Goal: Task Accomplishment & Management: Use online tool/utility

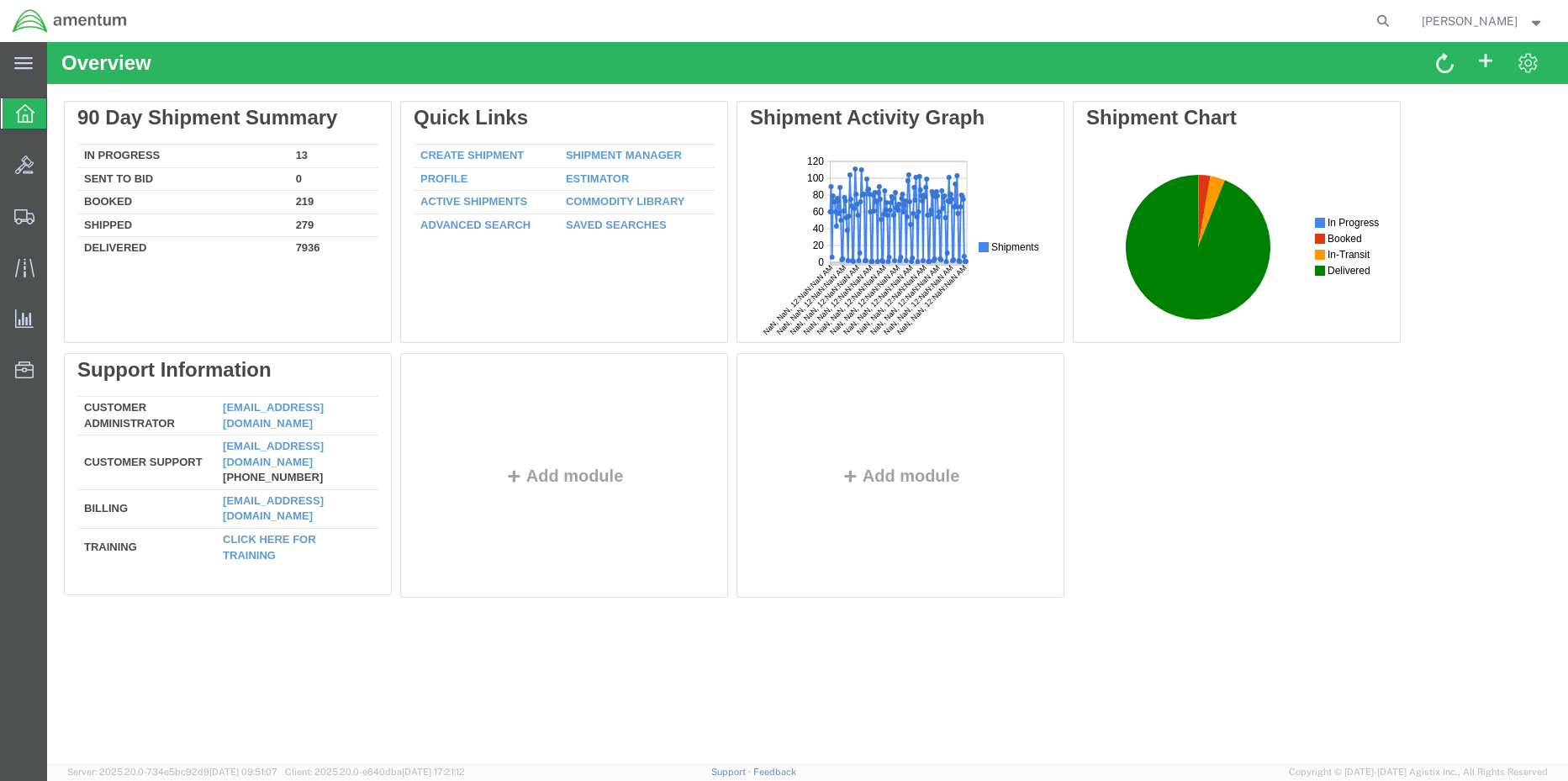
click at [586, 160] on link "Shipment Manager" at bounding box center [623, 155] width 116 height 13
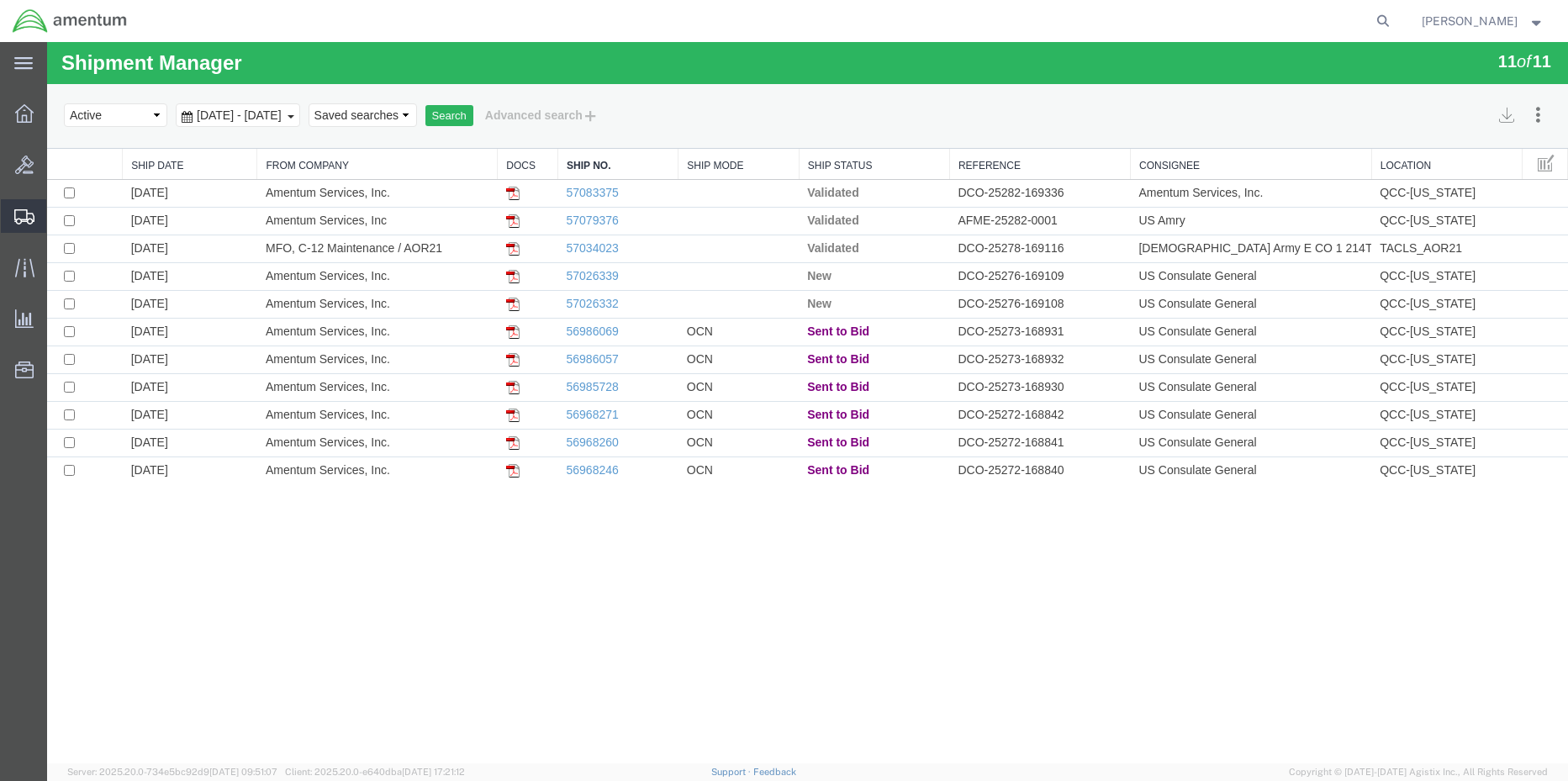
click at [0, 0] on span "Shipment Manager" at bounding box center [0, 0] width 0 height 0
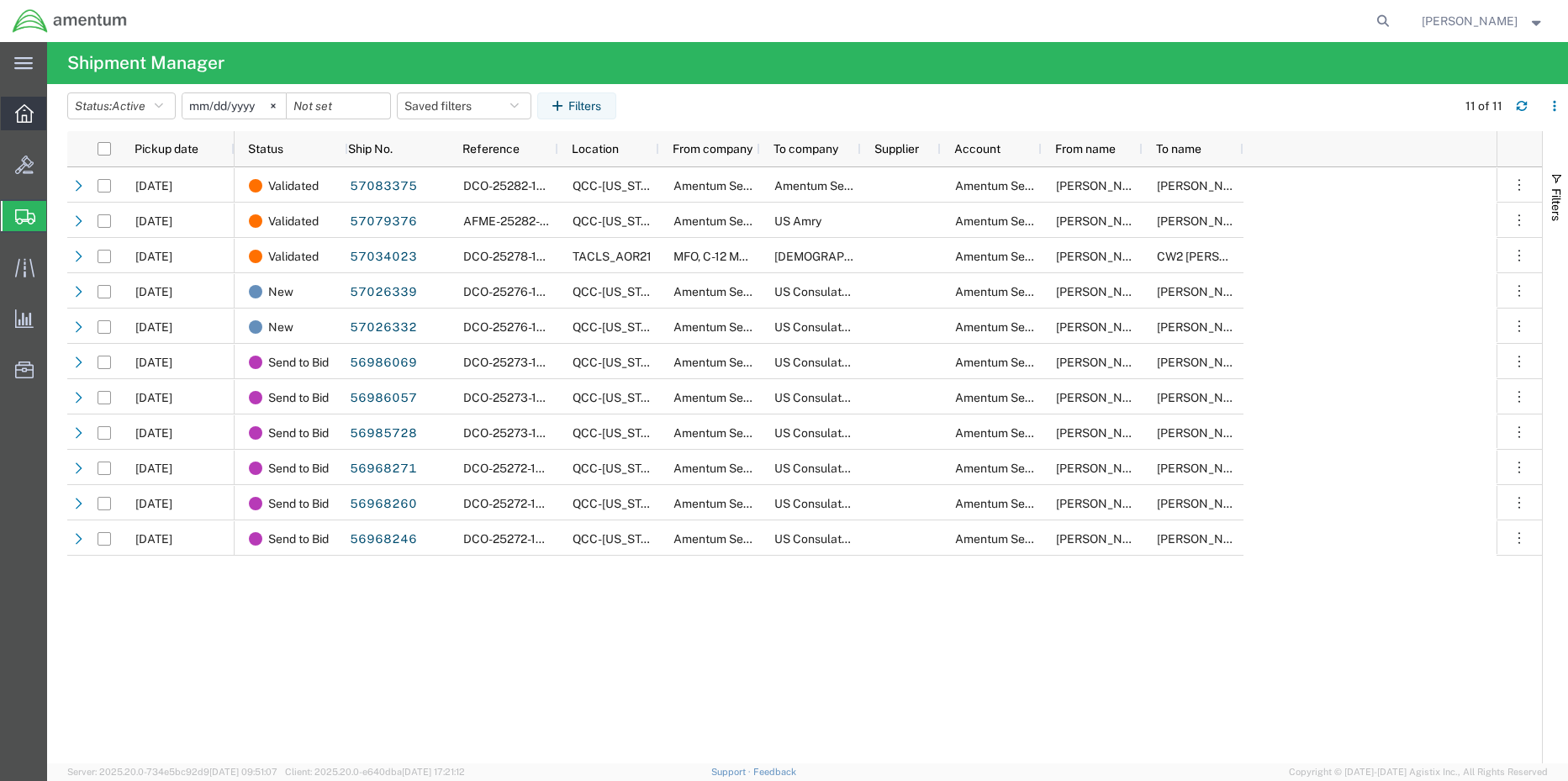
click at [30, 110] on icon at bounding box center [25, 114] width 19 height 19
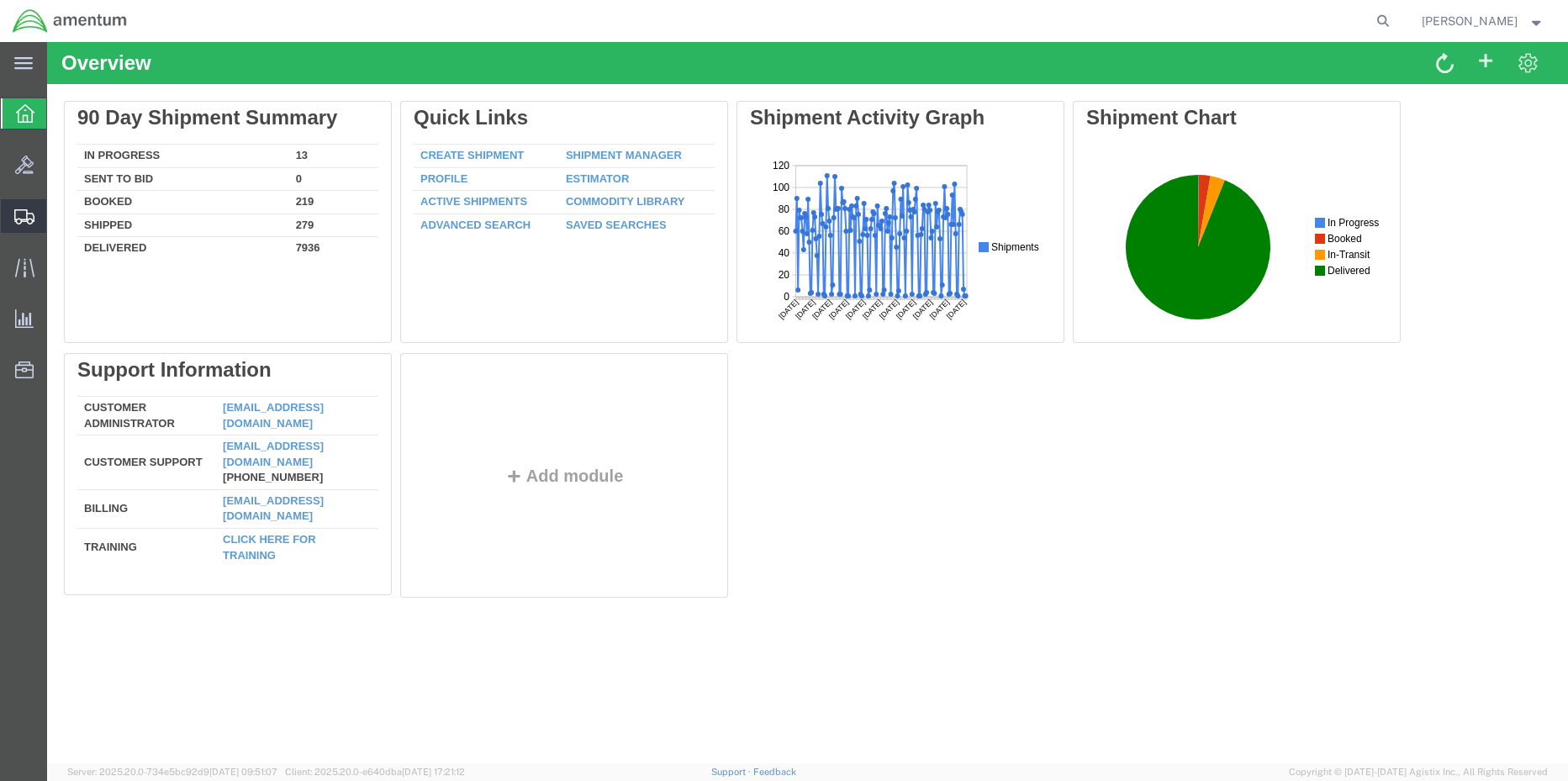
click at [0, 0] on span "Shipment Manager" at bounding box center [0, 0] width 0 height 0
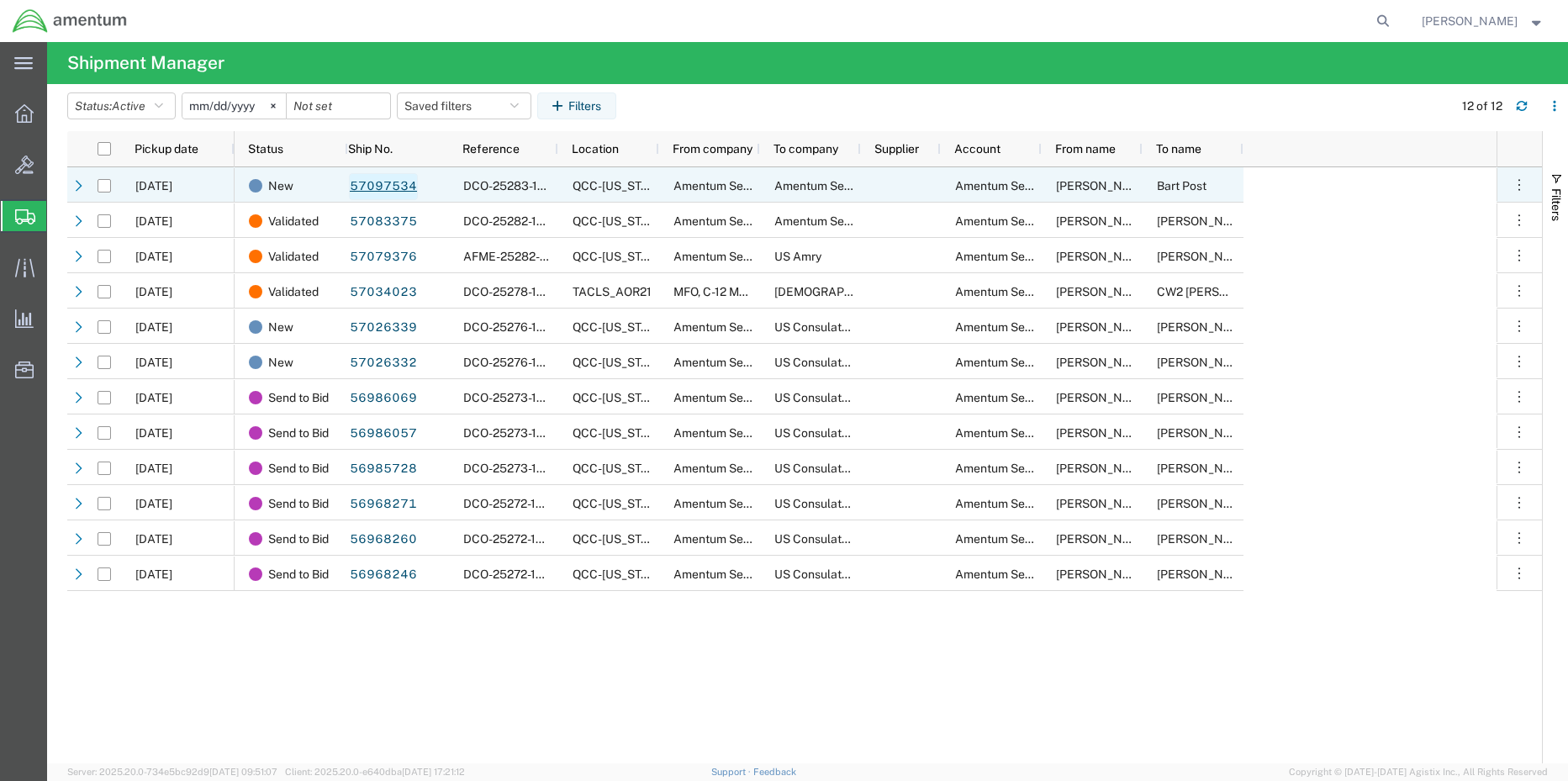
click at [372, 190] on link "57097534" at bounding box center [383, 186] width 69 height 27
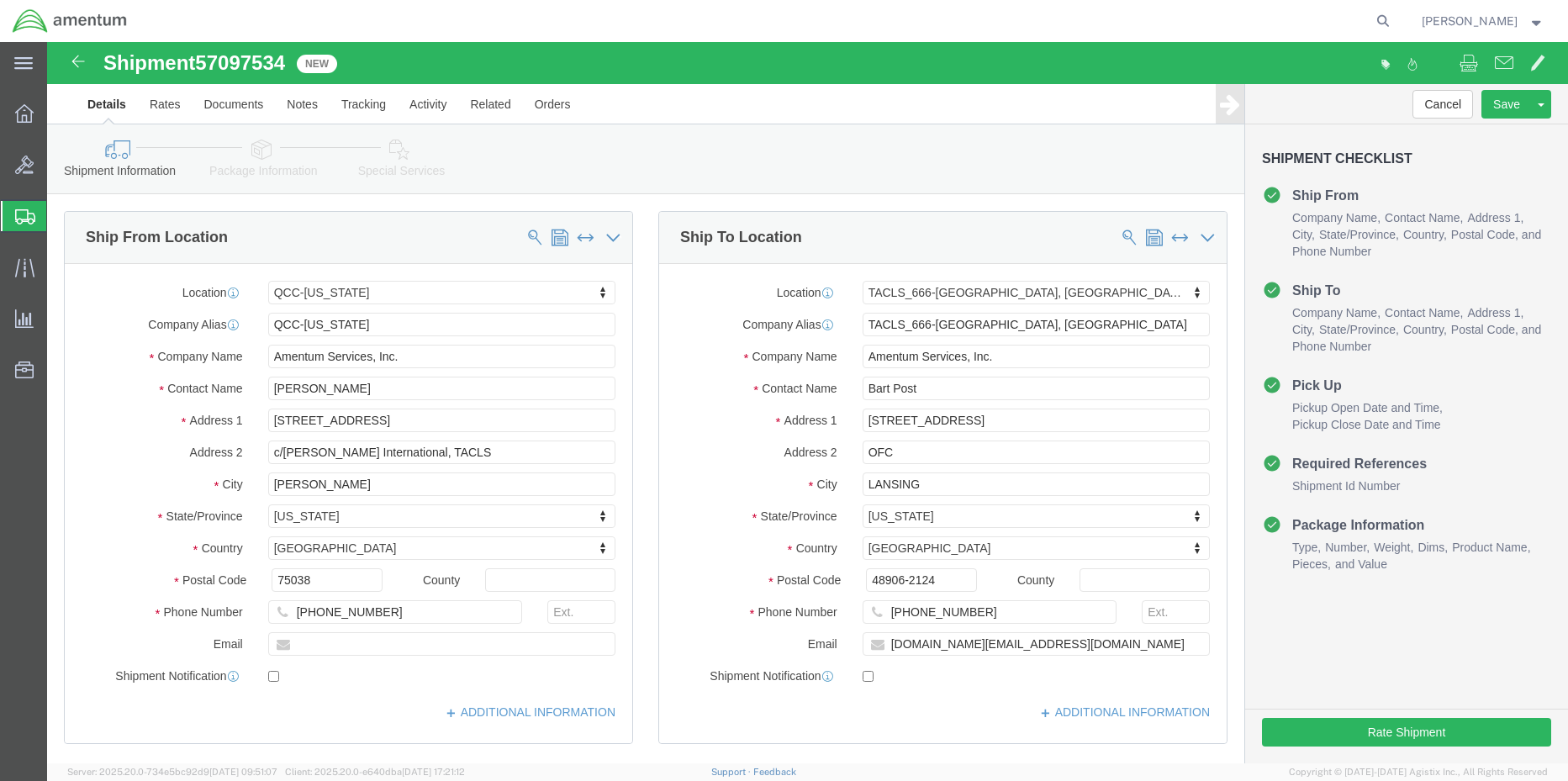
select select "42668"
select select "42733"
drag, startPoint x: 961, startPoint y: 380, endPoint x: 723, endPoint y: 385, distance: 238.1
click div "Address [STREET_ADDRESS]"
type input "[STREET_ADDRESS]"
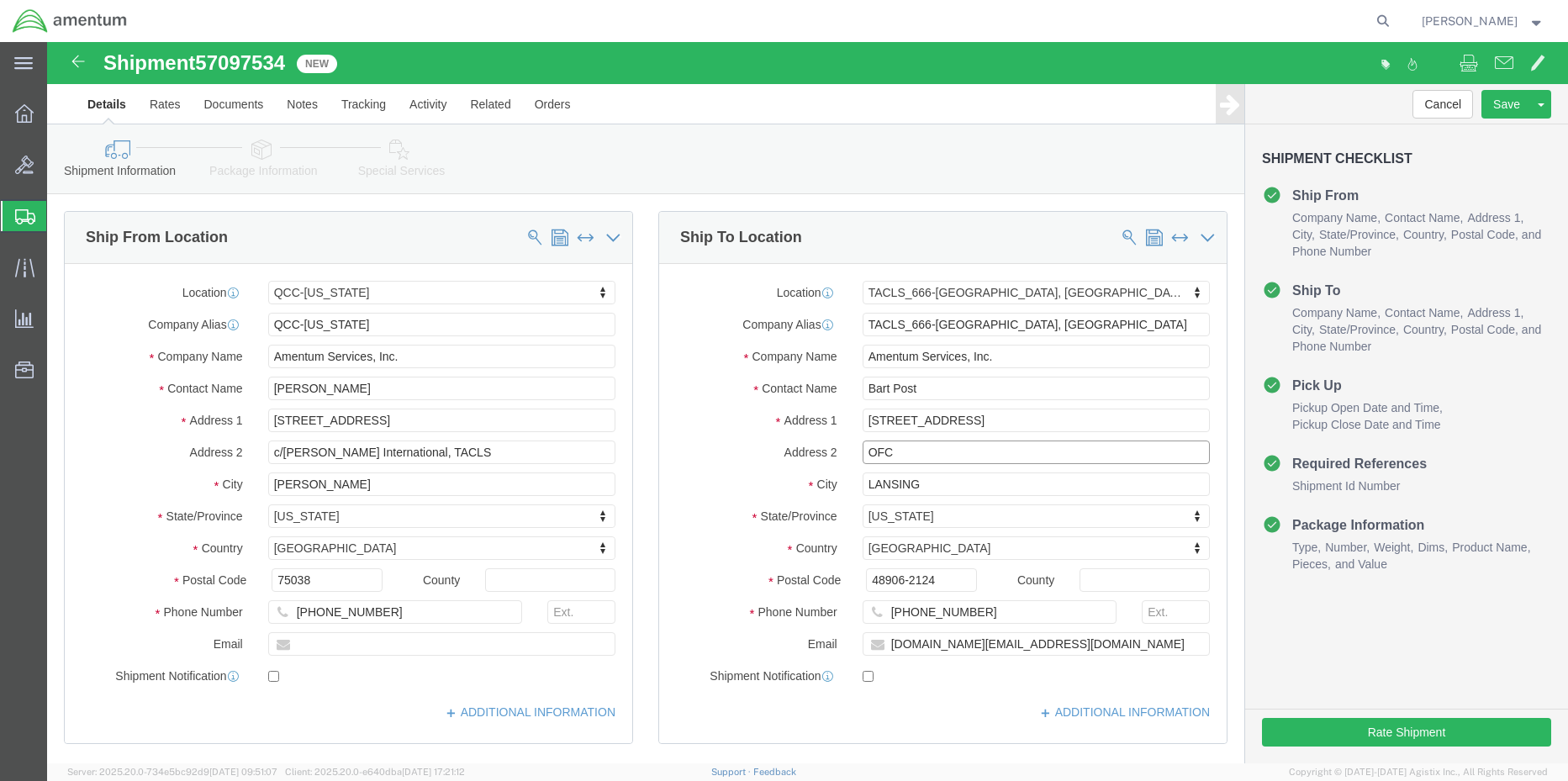
select select
type input "."
type input "ST [PERSON_NAME]"
type input "48879"
type input "[PHONE_NUMBER]"
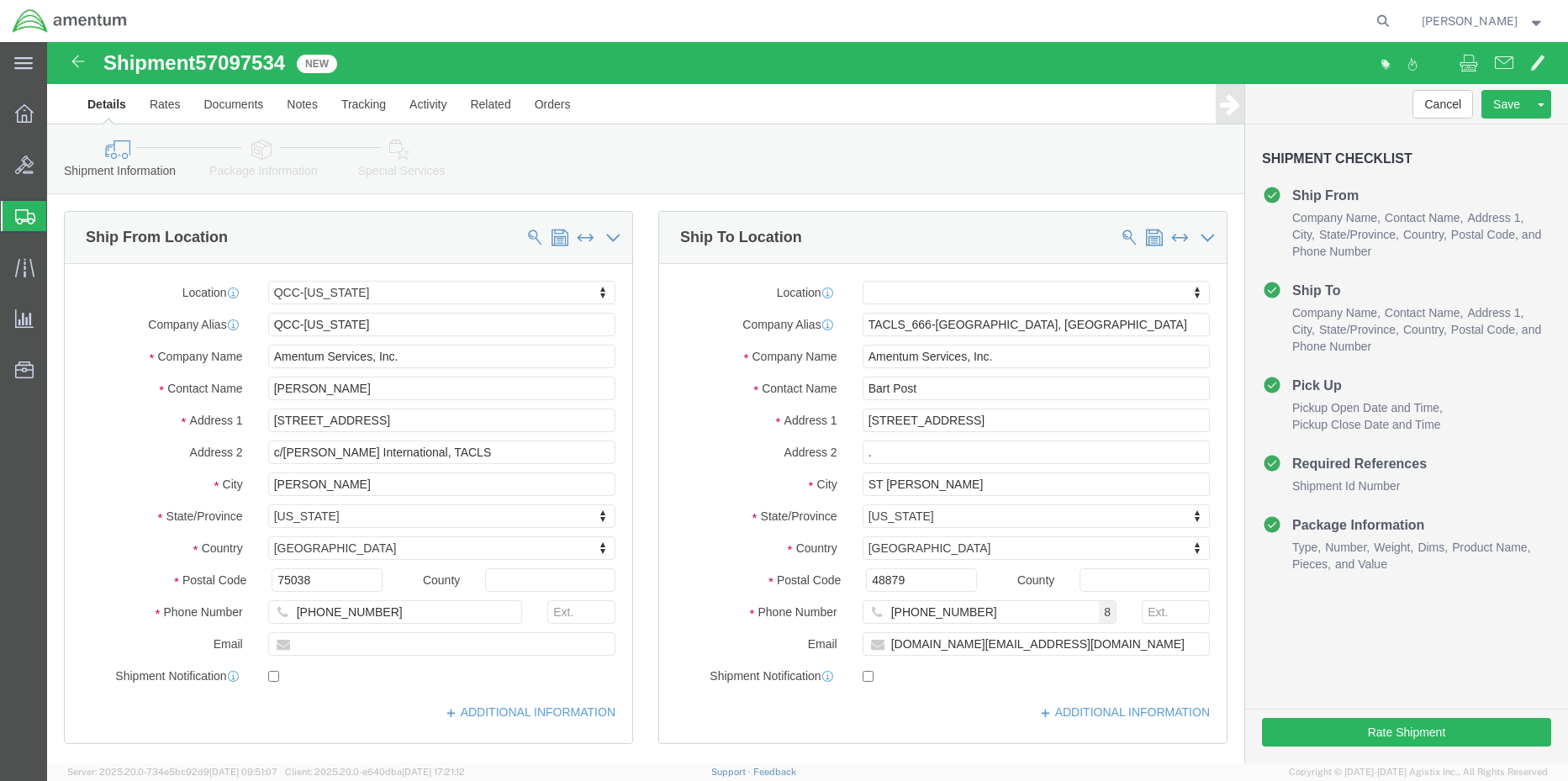
click icon
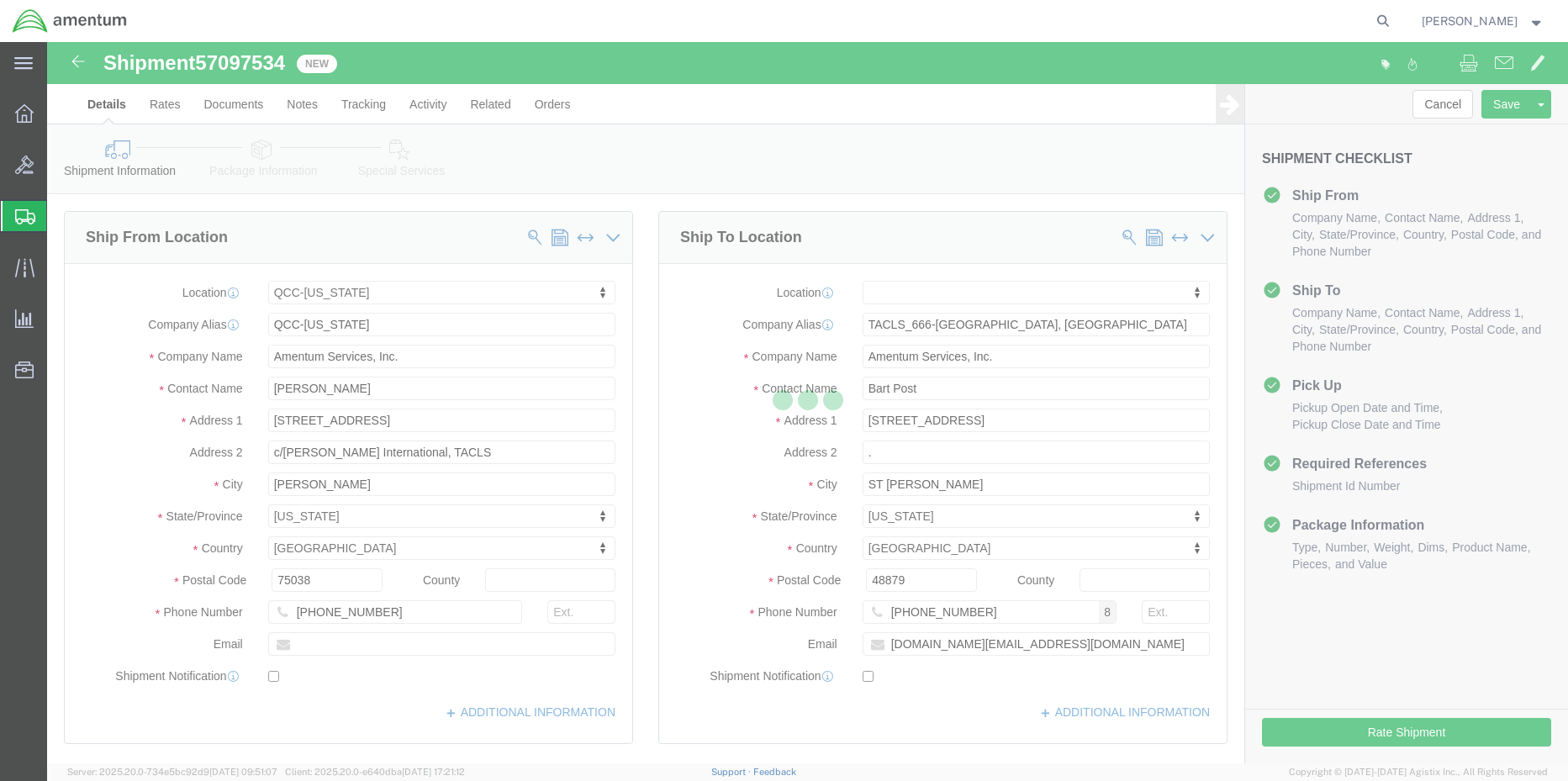
select select
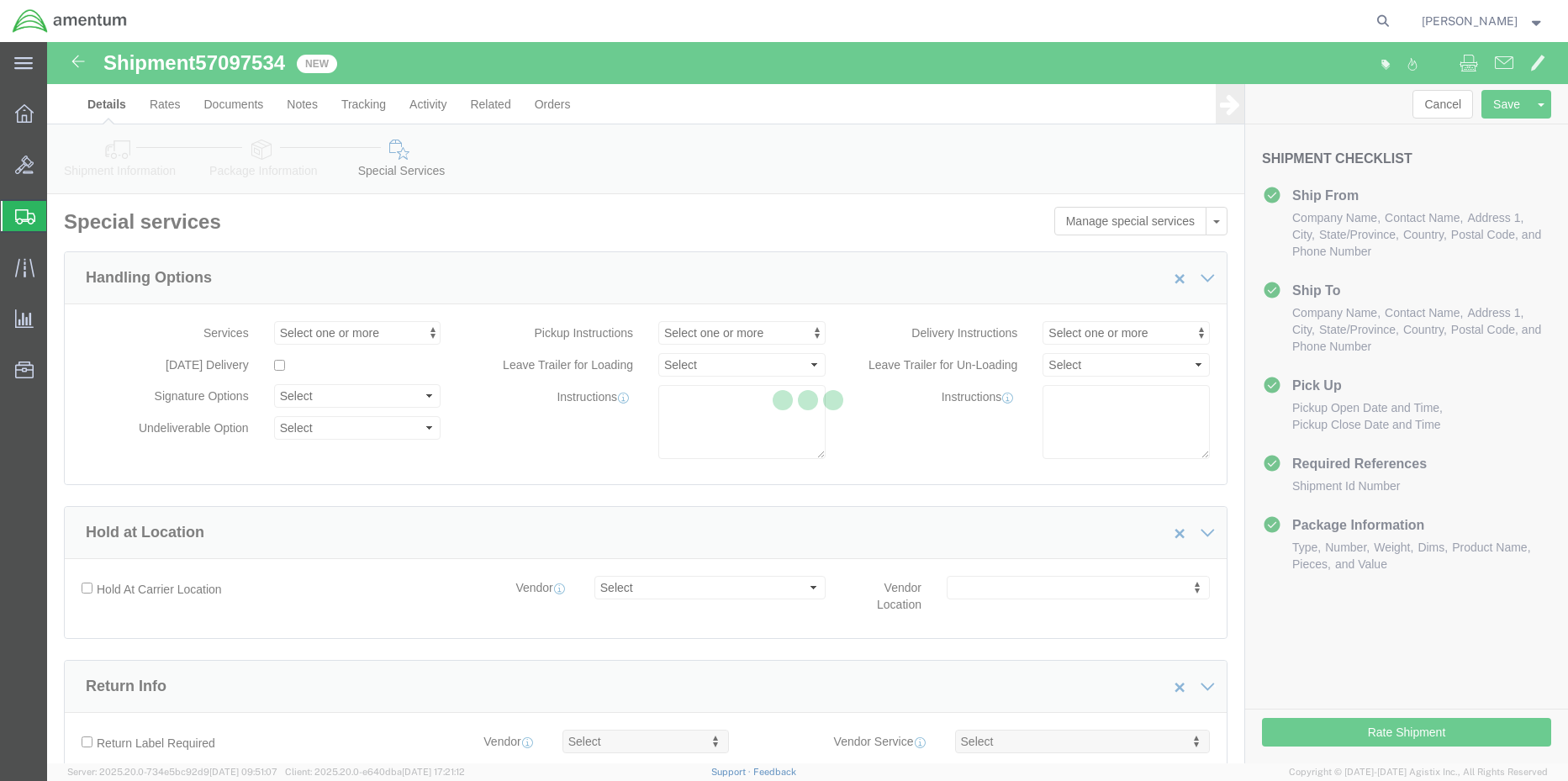
select select "DEPARTMENT"
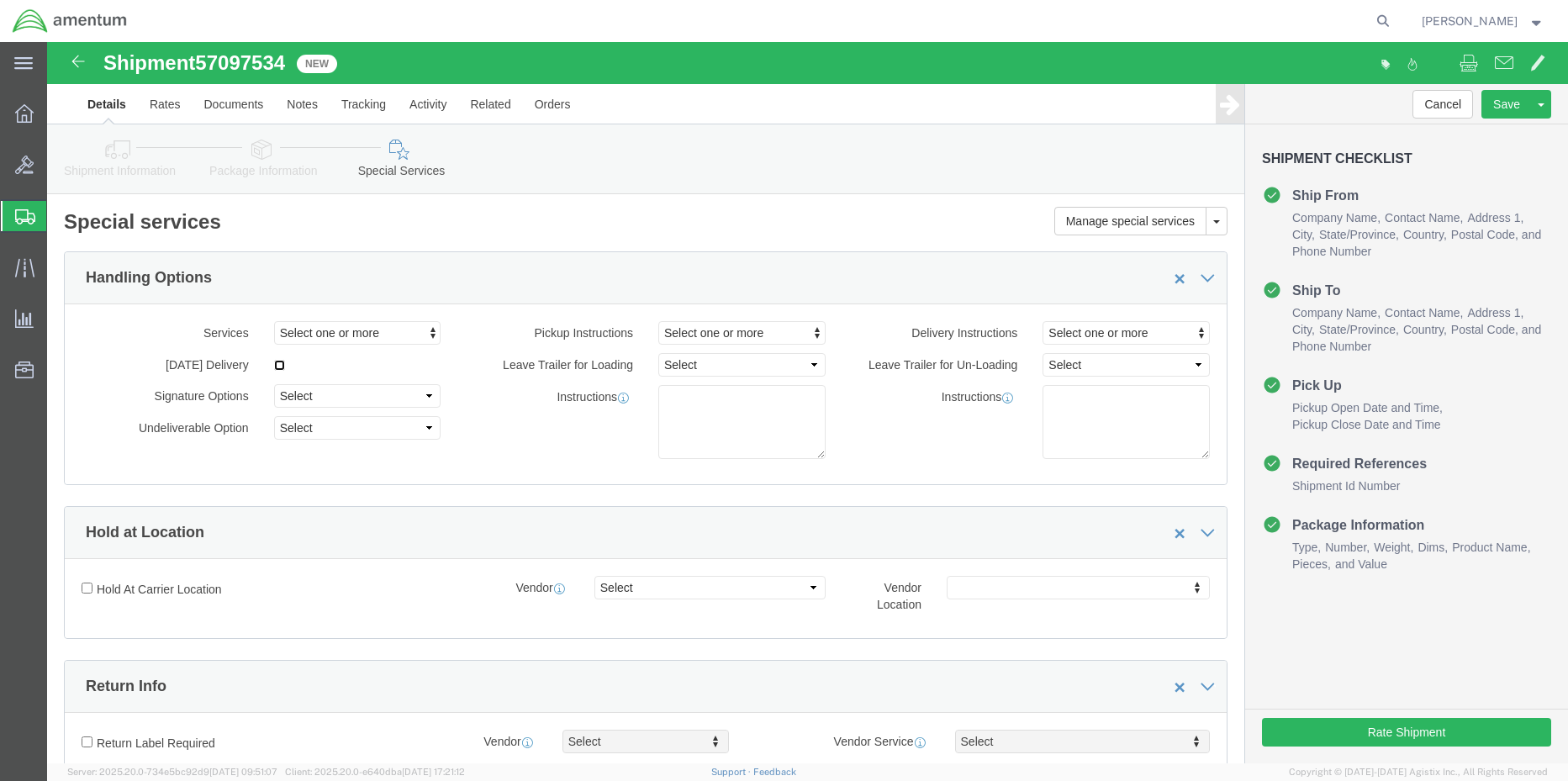
click input "checkbox"
checkbox input "true"
click button "Rate Shipment"
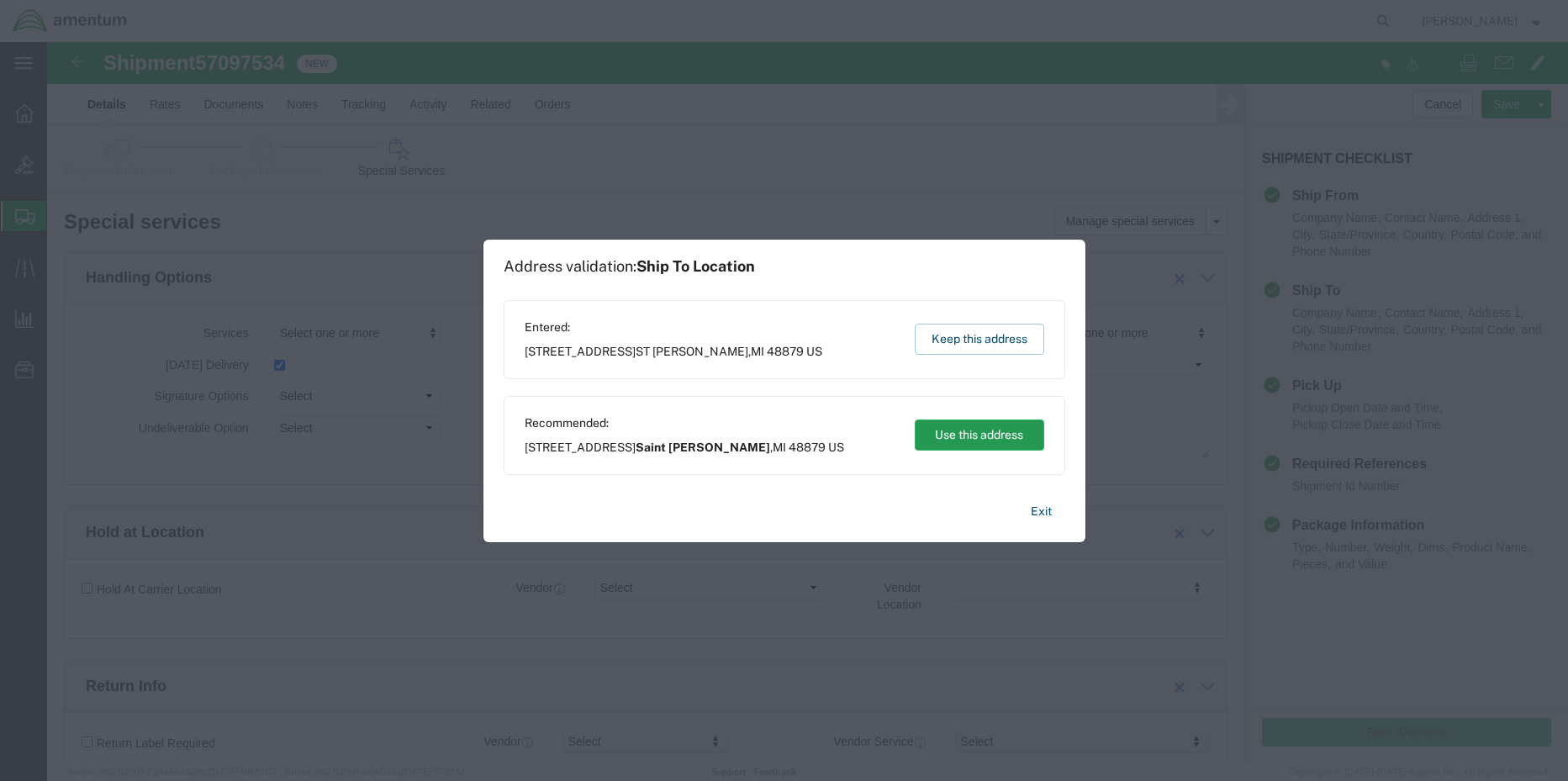
click at [985, 439] on button "Use this address" at bounding box center [979, 435] width 129 height 31
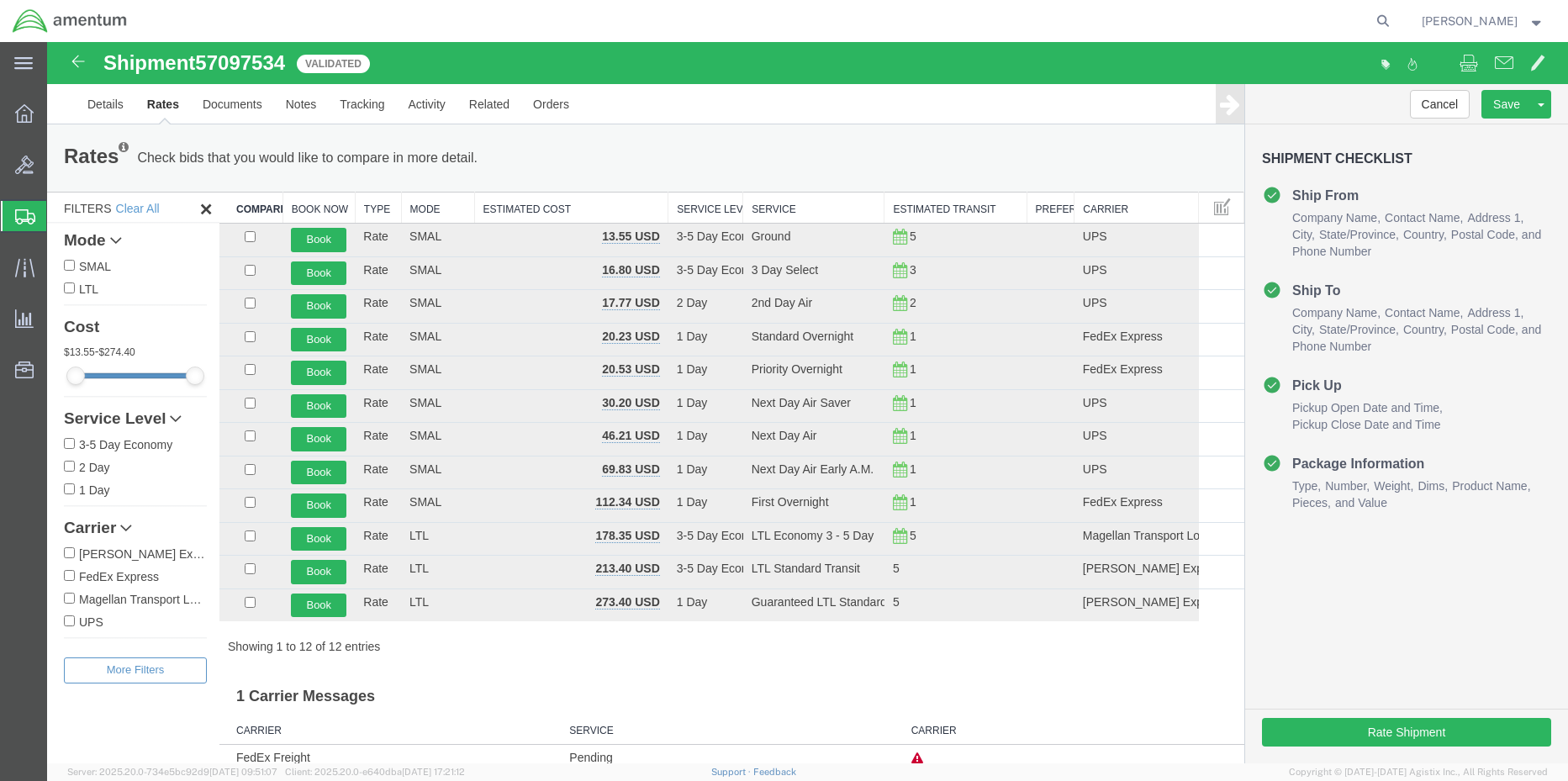
click at [67, 573] on input "FedEx Express" at bounding box center [69, 575] width 11 height 11
checkbox input "true"
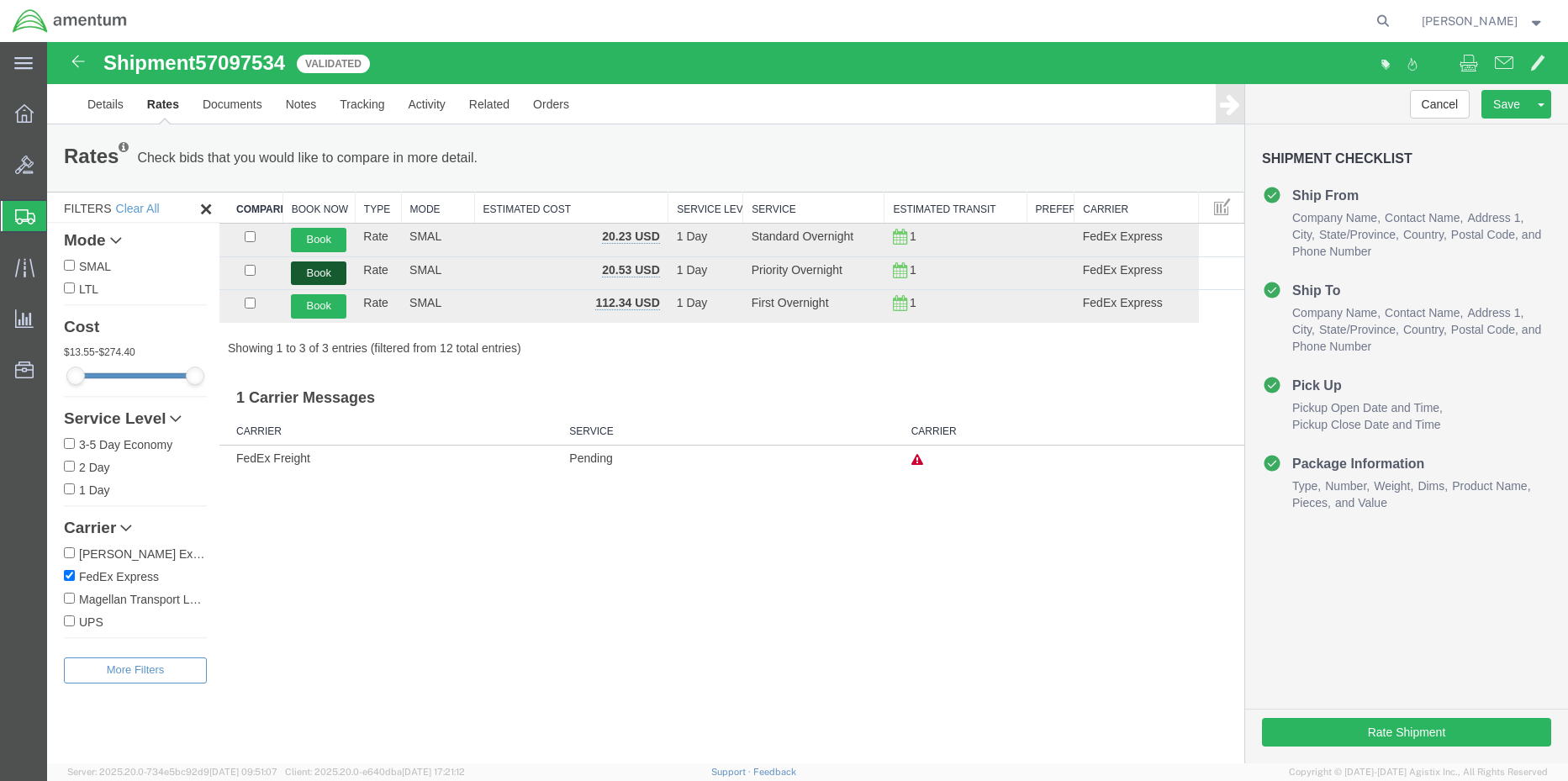
click at [317, 271] on button "Book" at bounding box center [319, 273] width 56 height 24
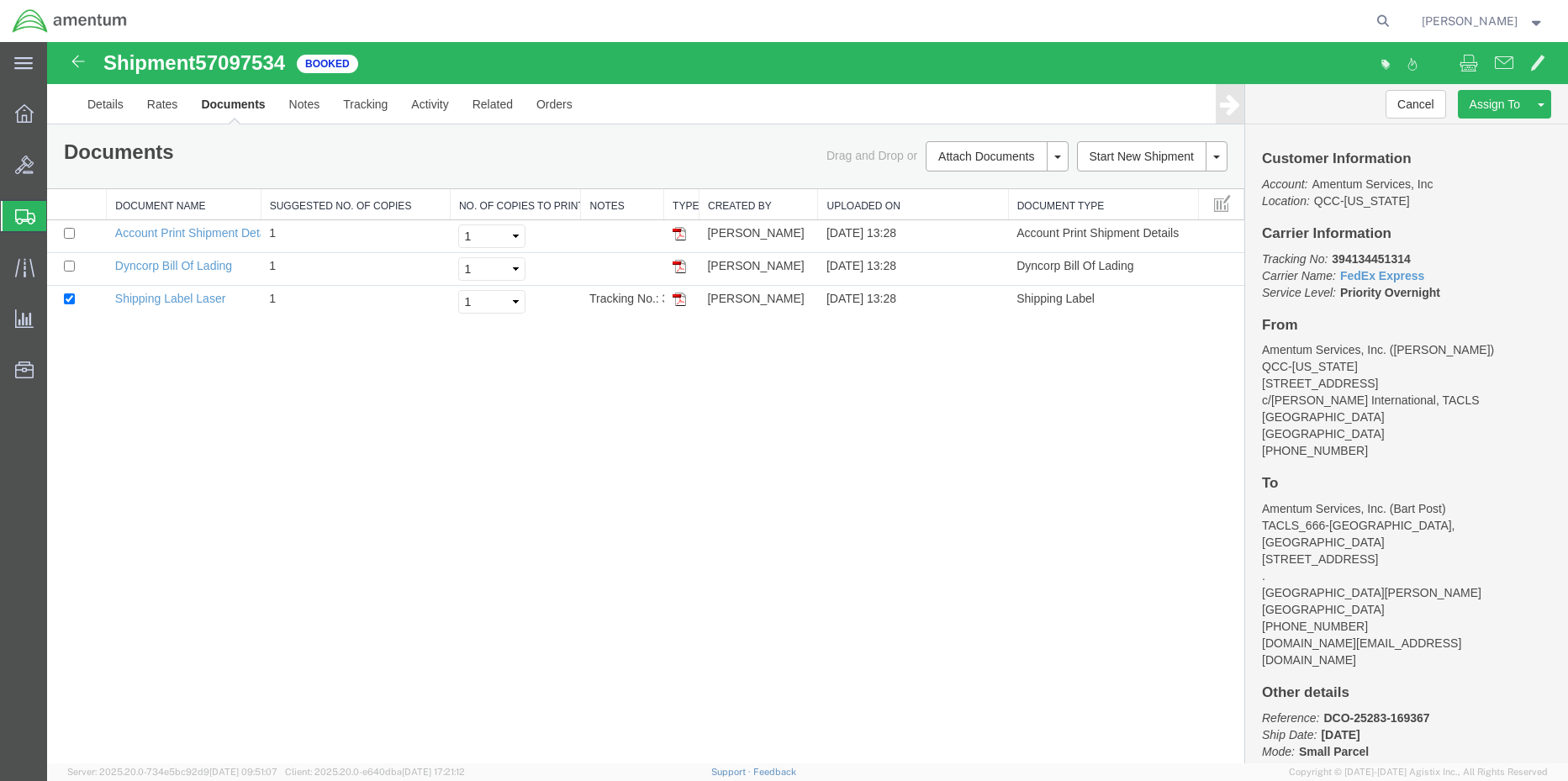
click at [1378, 257] on b "394134451314" at bounding box center [1370, 259] width 78 height 14
click at [1379, 257] on b "394134451314" at bounding box center [1370, 259] width 78 height 14
copy b "394134451314"
click at [682, 299] on img at bounding box center [679, 300] width 14 height 14
click at [21, 122] on icon at bounding box center [25, 114] width 19 height 19
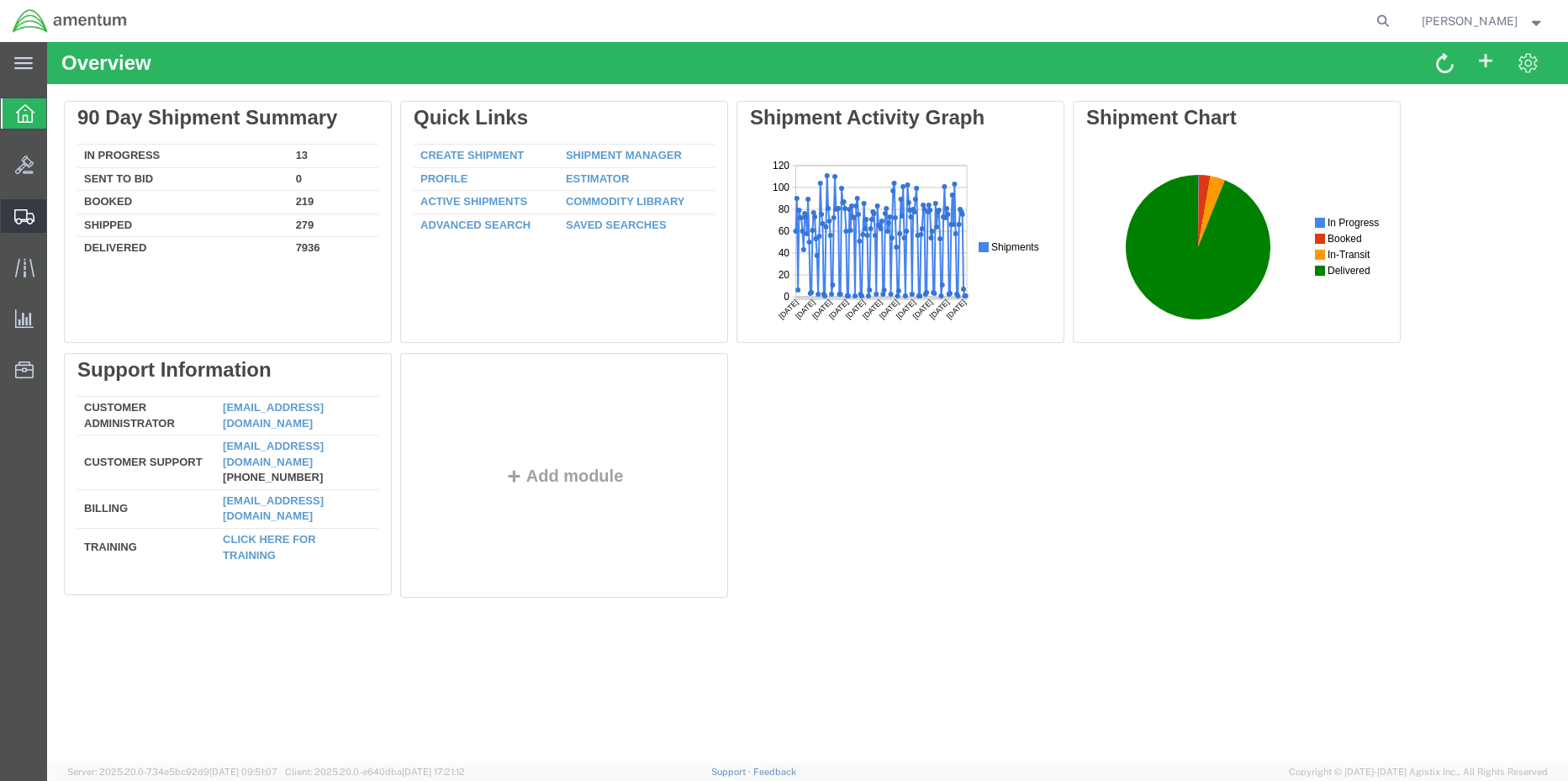
click at [0, 0] on span "Shipment Manager" at bounding box center [0, 0] width 0 height 0
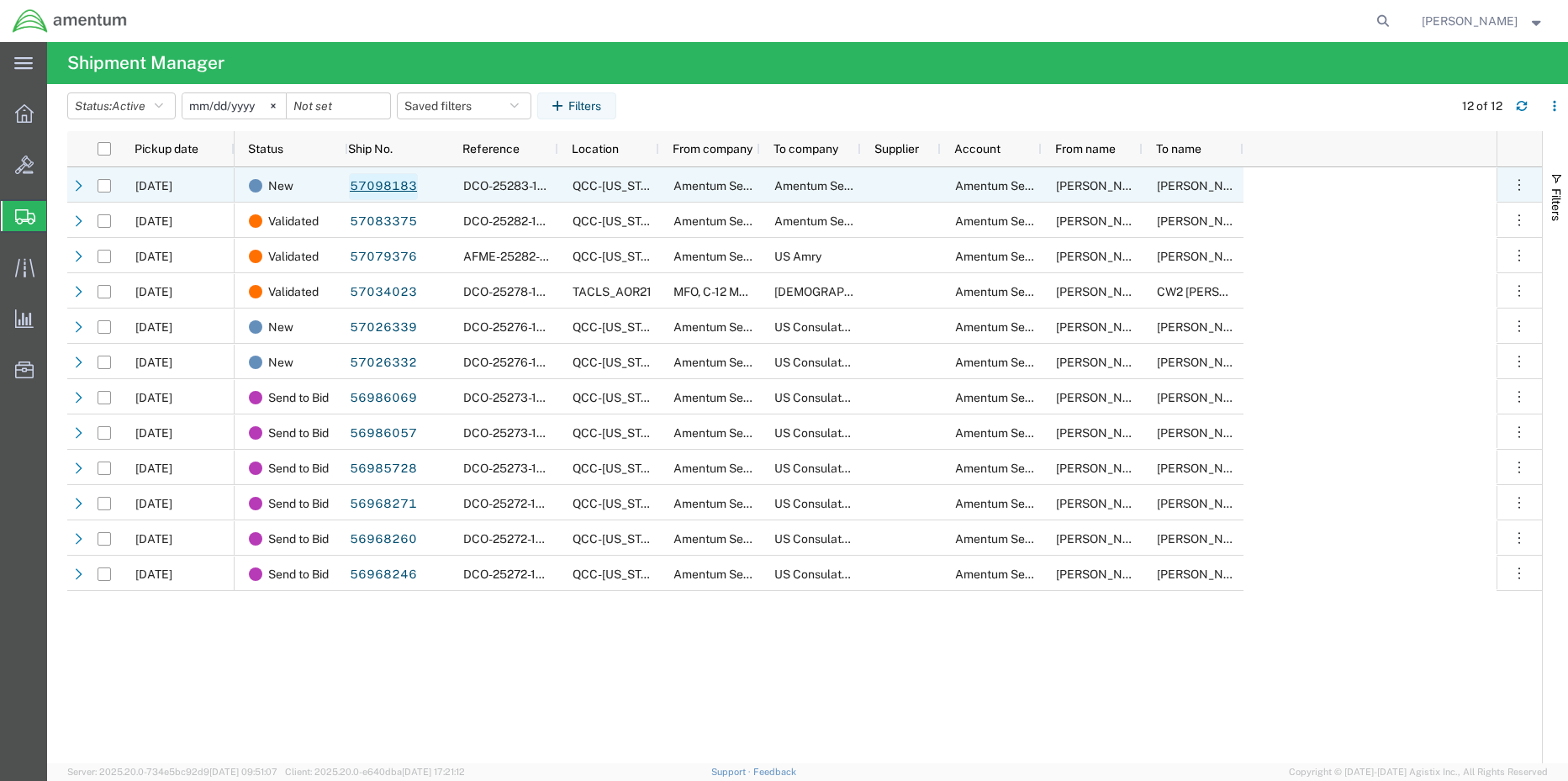
click at [374, 183] on link "57098183" at bounding box center [383, 186] width 69 height 27
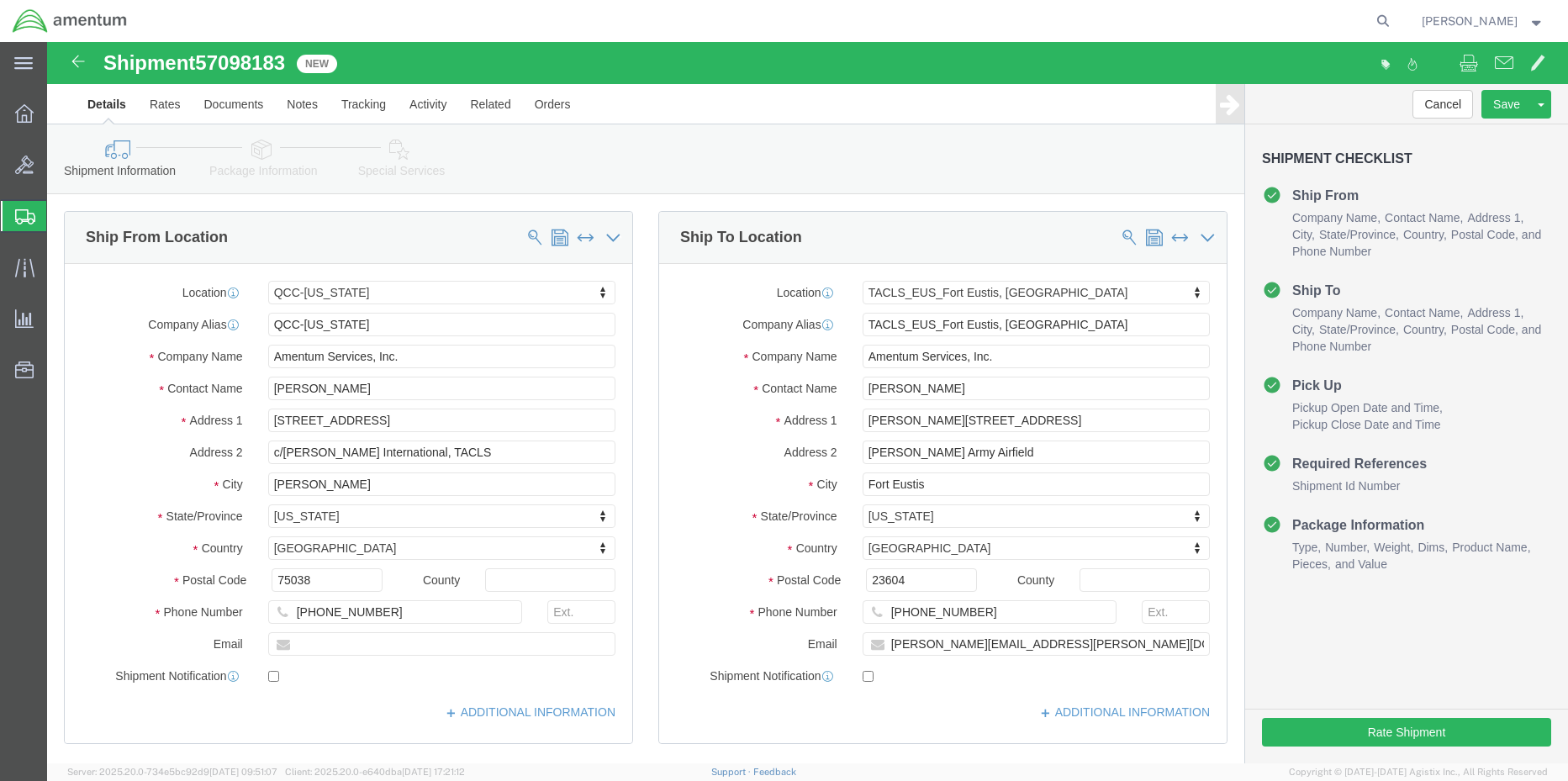
select select "42668"
select select "72491"
click button "Rate Shipment"
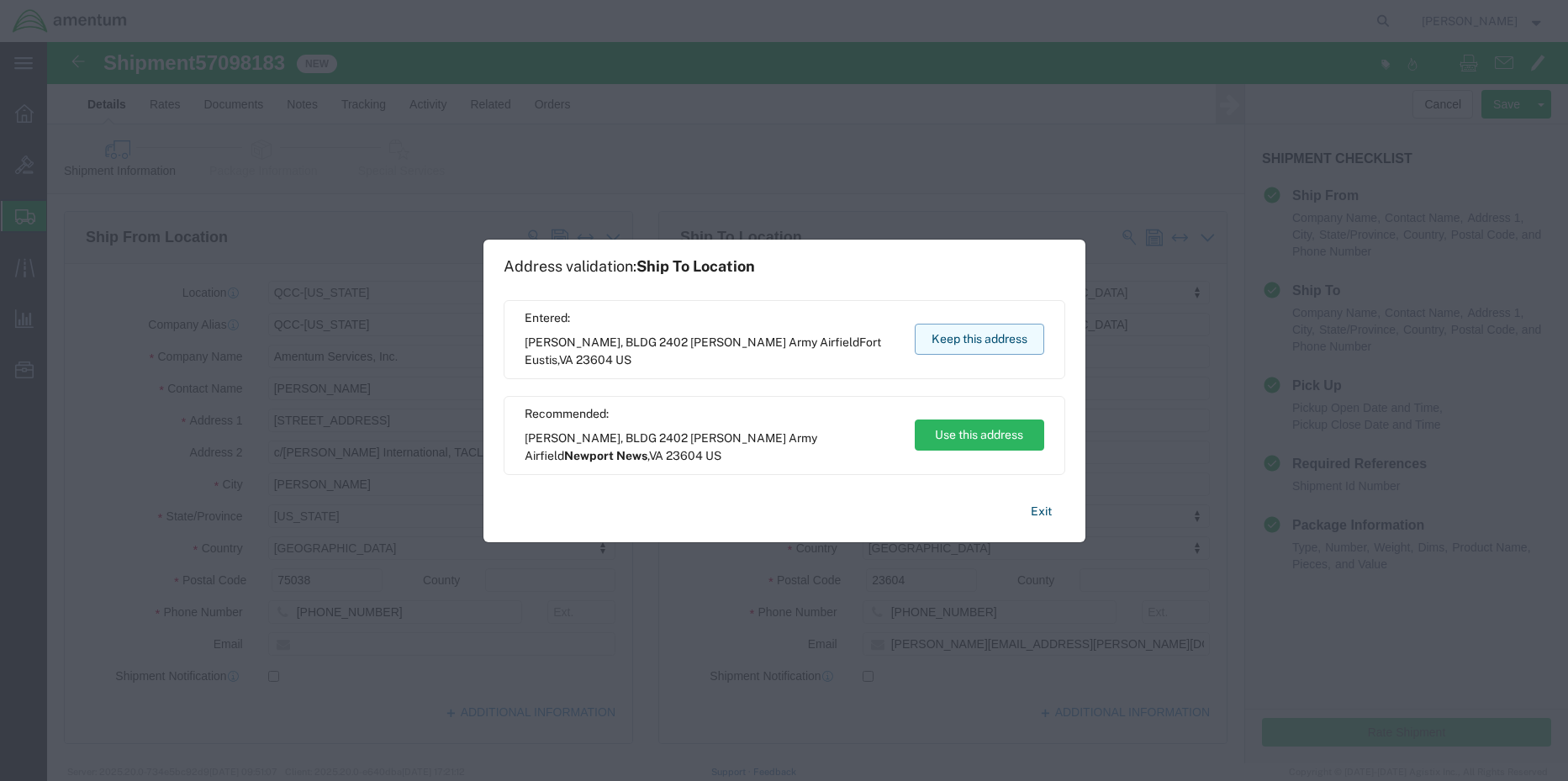
click at [999, 336] on button "Keep this address" at bounding box center [979, 339] width 129 height 31
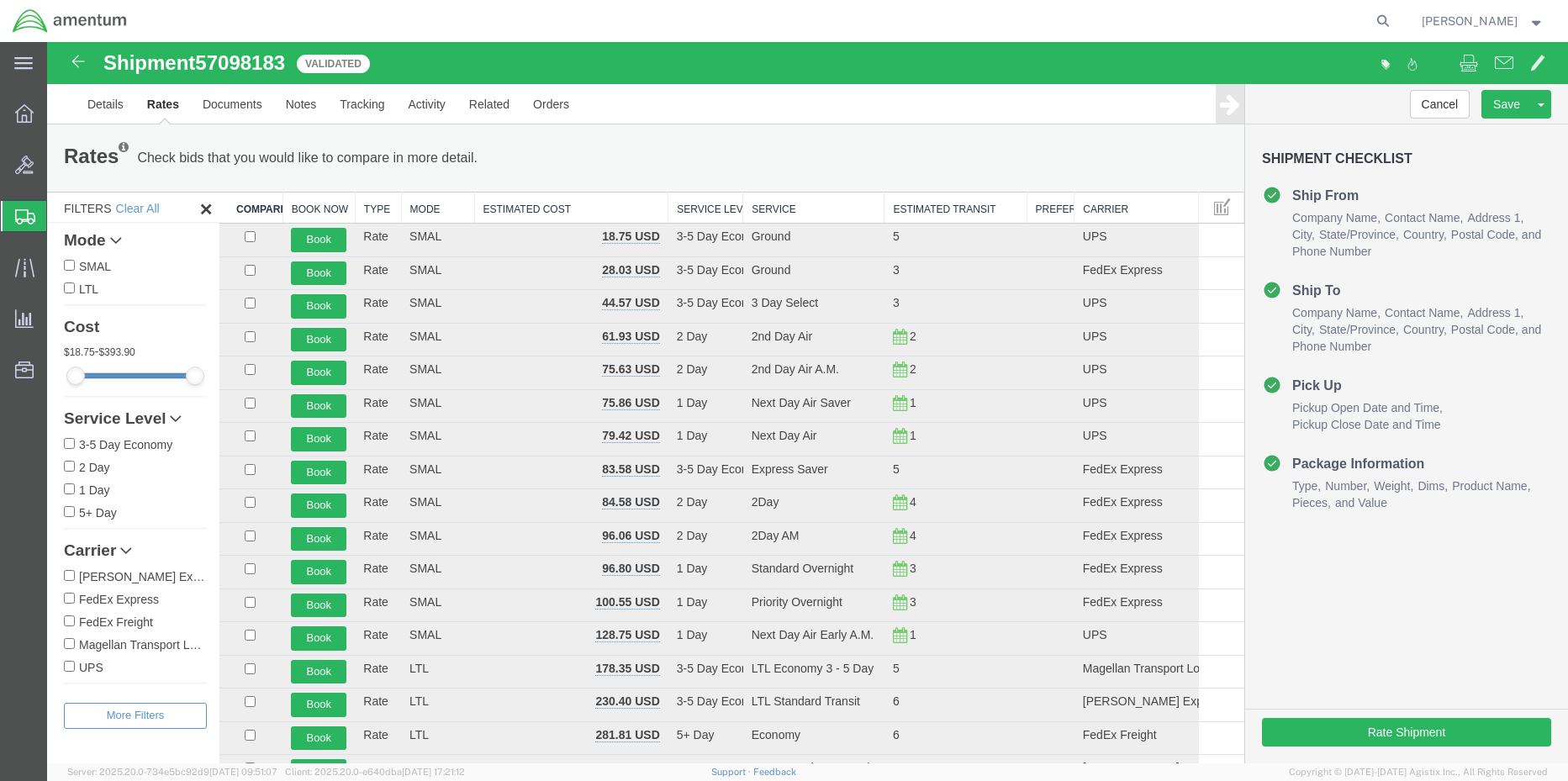
click at [68, 599] on input "FedEx Express" at bounding box center [69, 598] width 11 height 11
checkbox input "true"
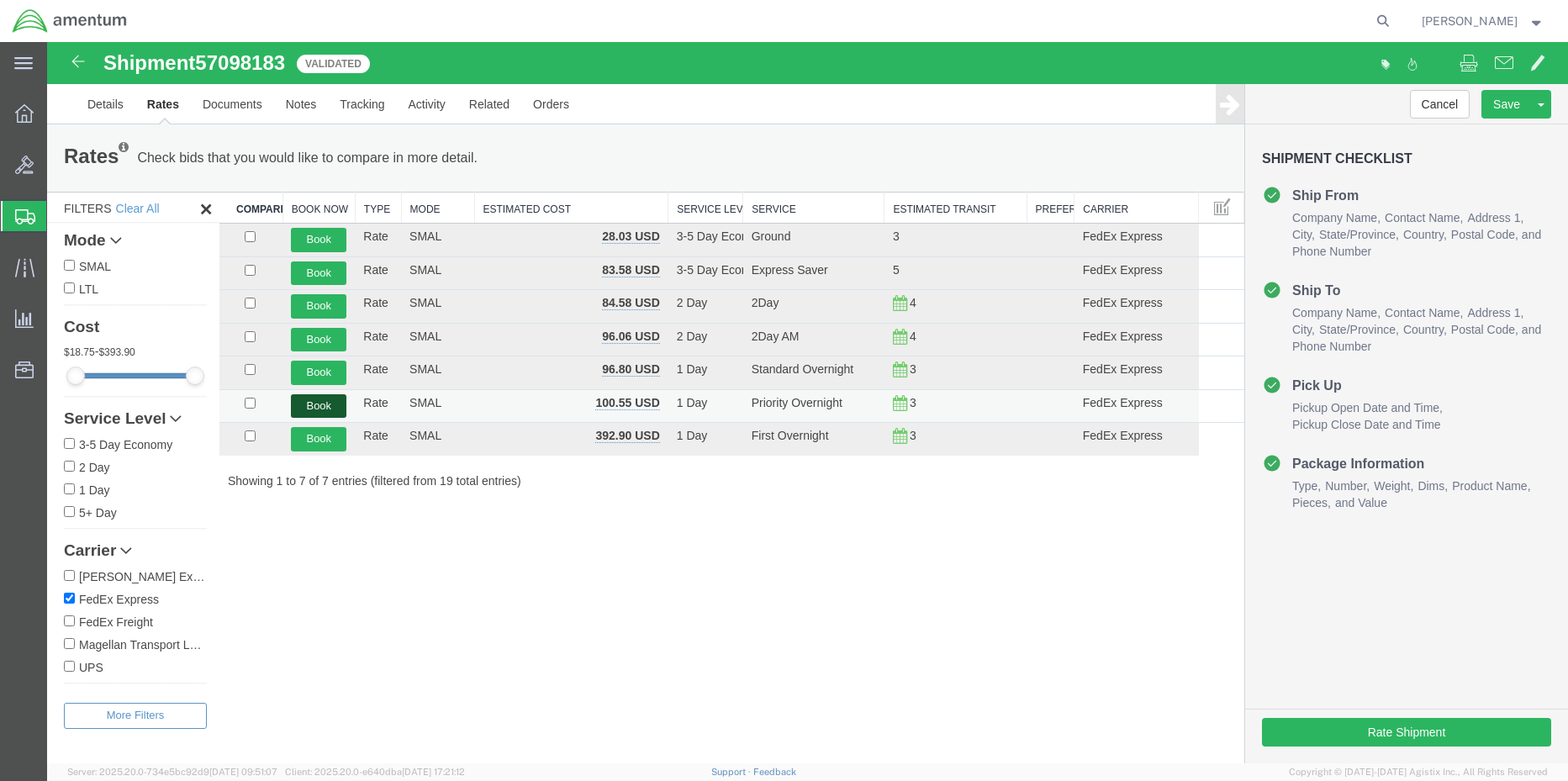
click at [307, 403] on button "Book" at bounding box center [319, 406] width 56 height 24
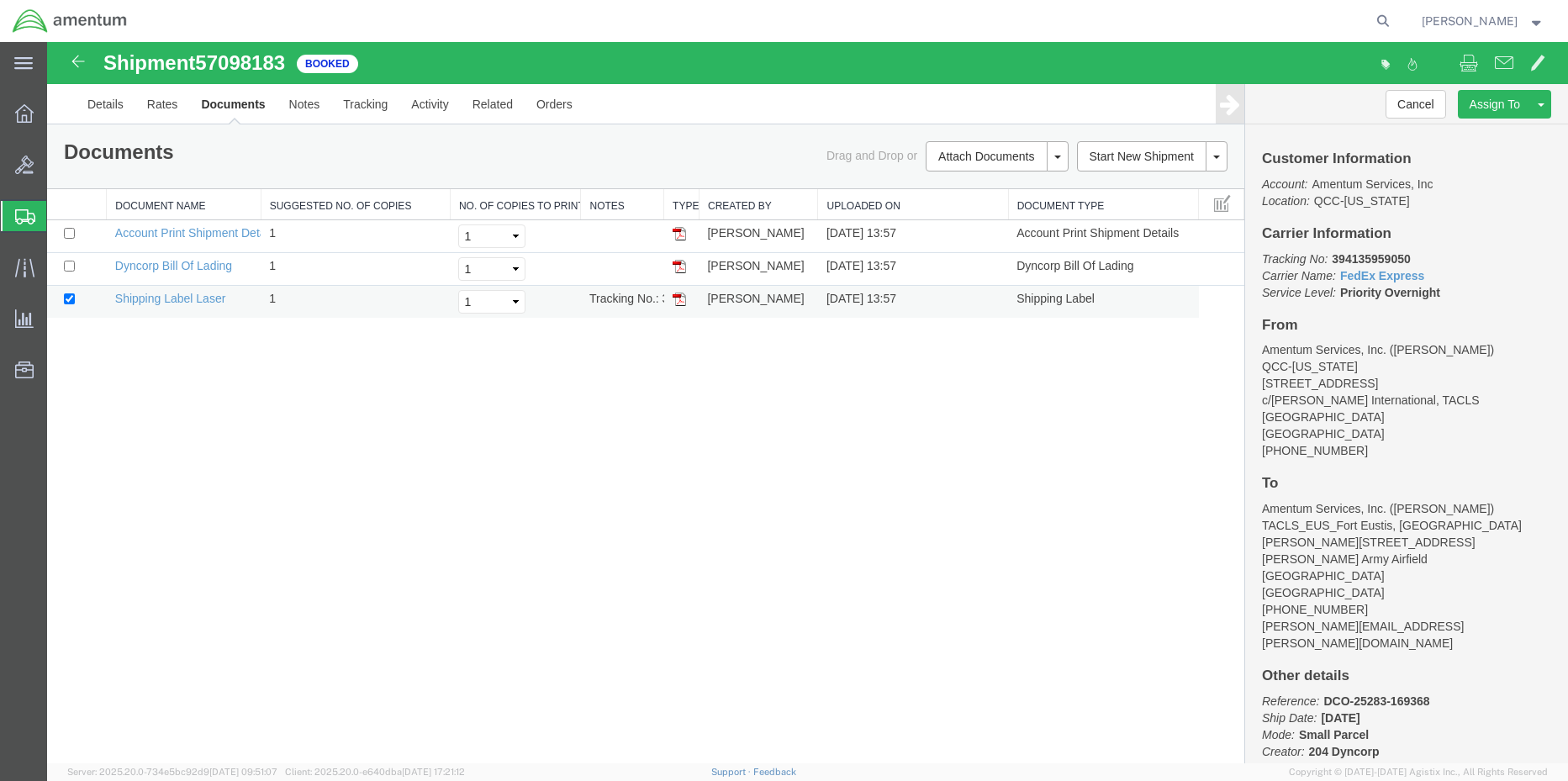
click at [677, 295] on img at bounding box center [679, 300] width 14 height 14
